Goal: Task Accomplishment & Management: Complete application form

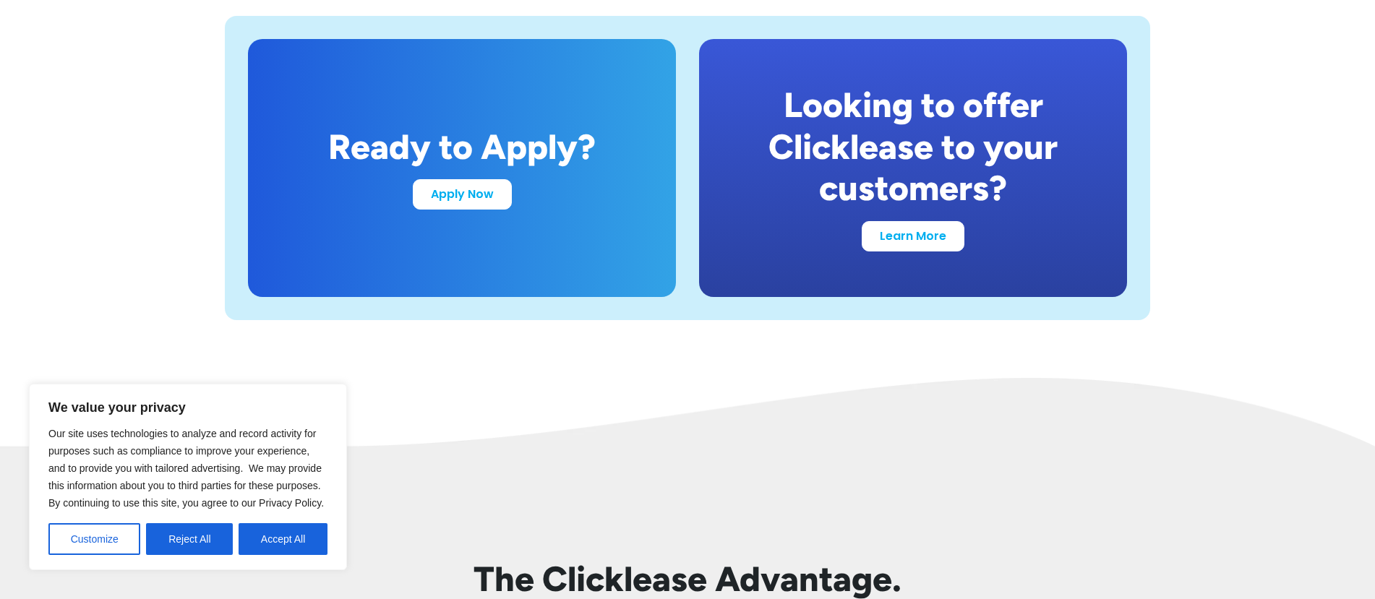
scroll to position [2862, 0]
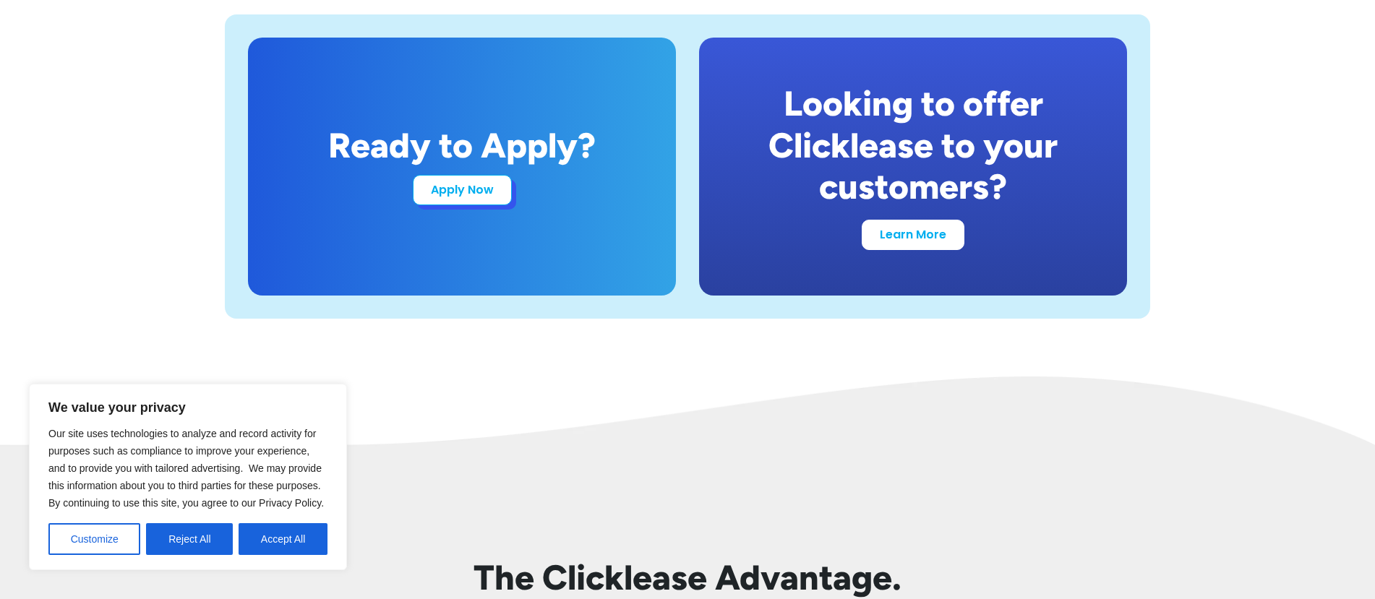
click at [489, 204] on link "Apply Now" at bounding box center [462, 190] width 99 height 30
